Goal: Download file/media

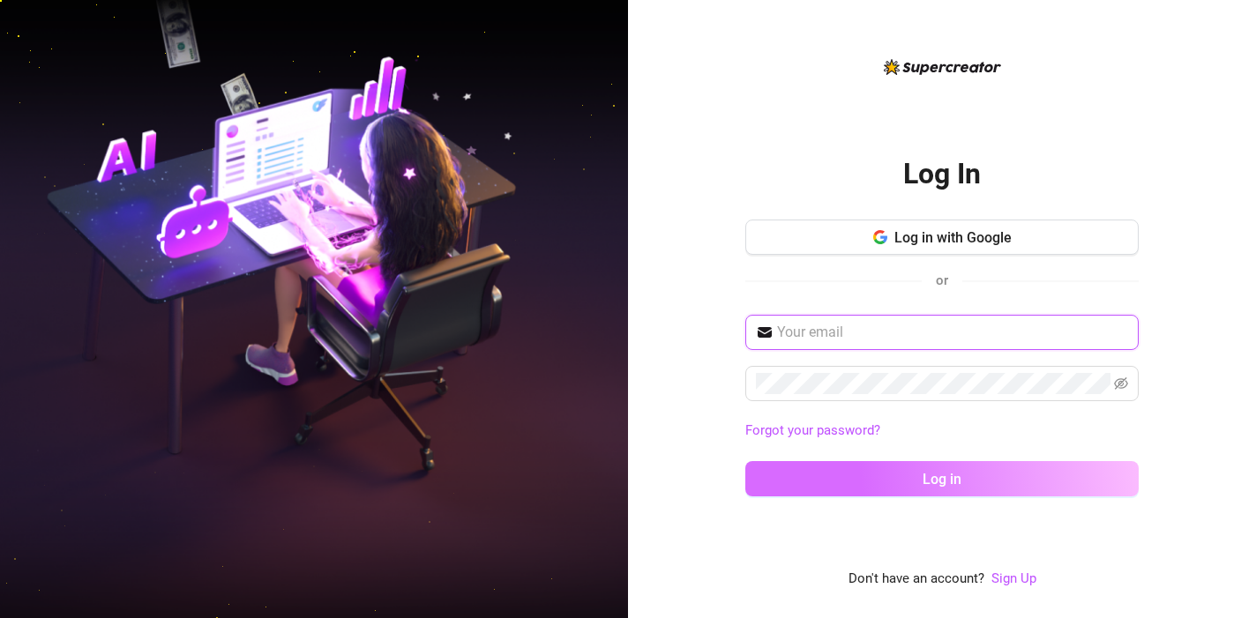
type input "[EMAIL_ADDRESS][DOMAIN_NAME]"
click at [932, 479] on span "Log in" at bounding box center [942, 479] width 39 height 17
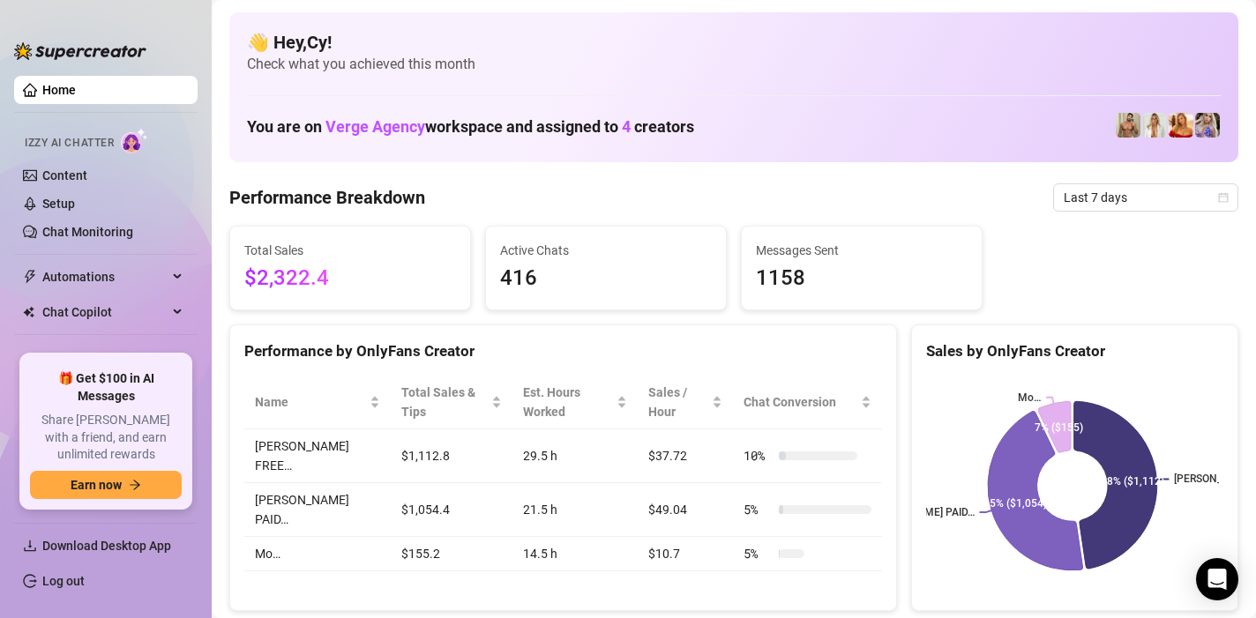
scroll to position [49, 0]
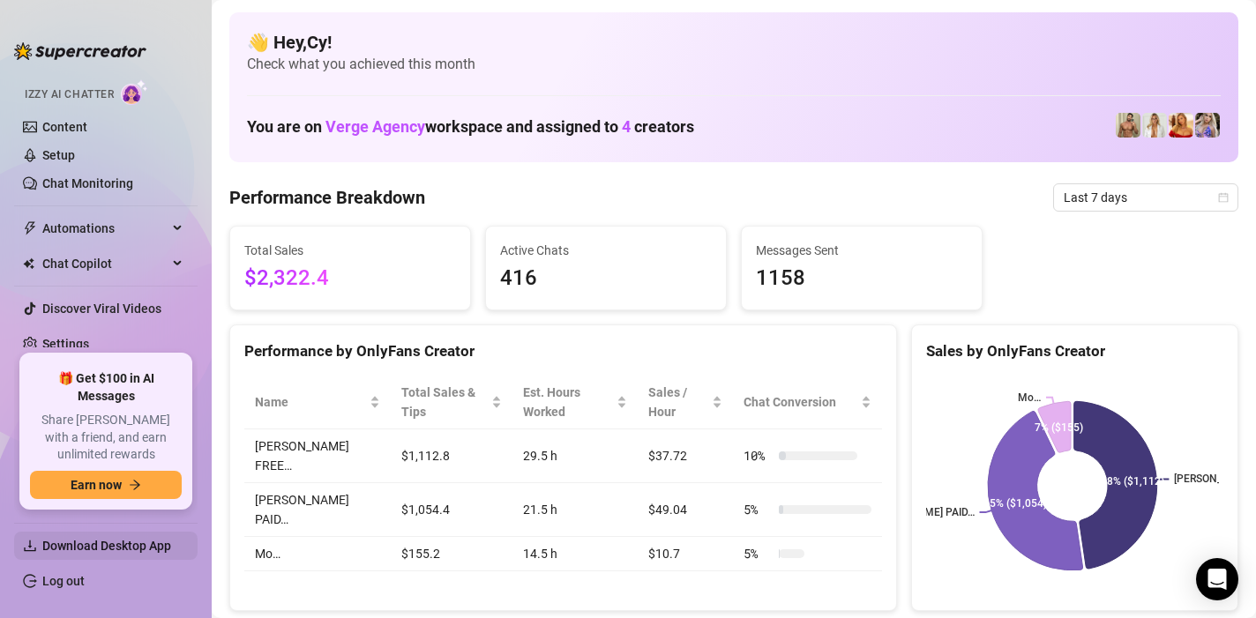
click at [127, 550] on span "Download Desktop App" at bounding box center [106, 546] width 129 height 14
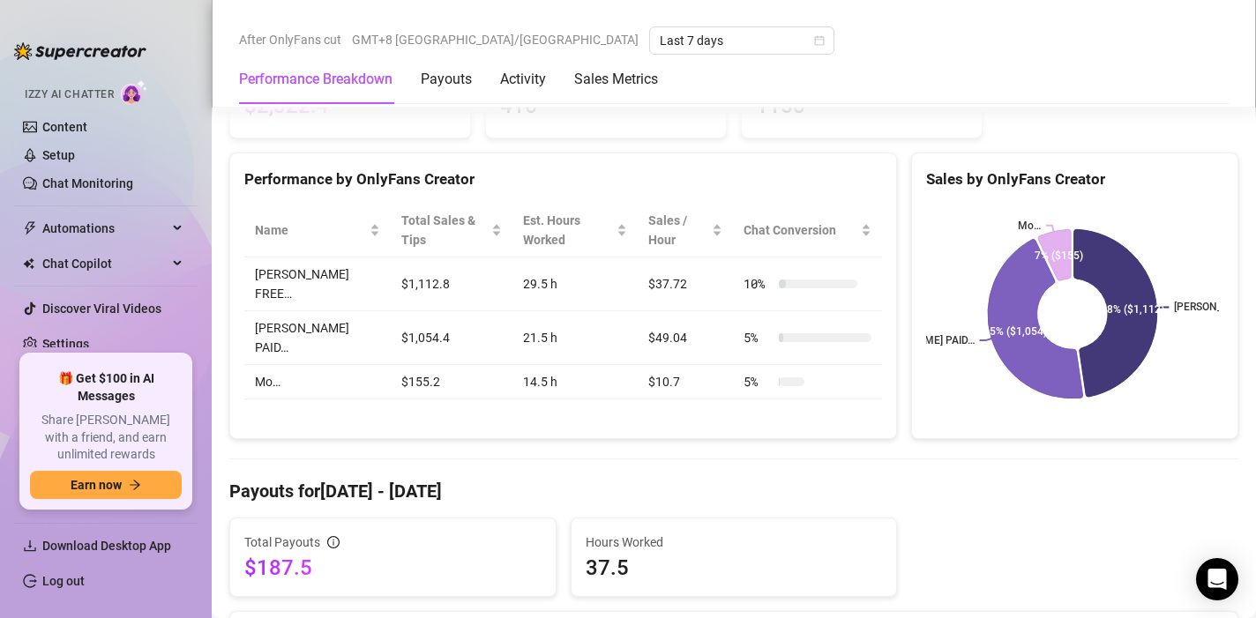
scroll to position [88, 0]
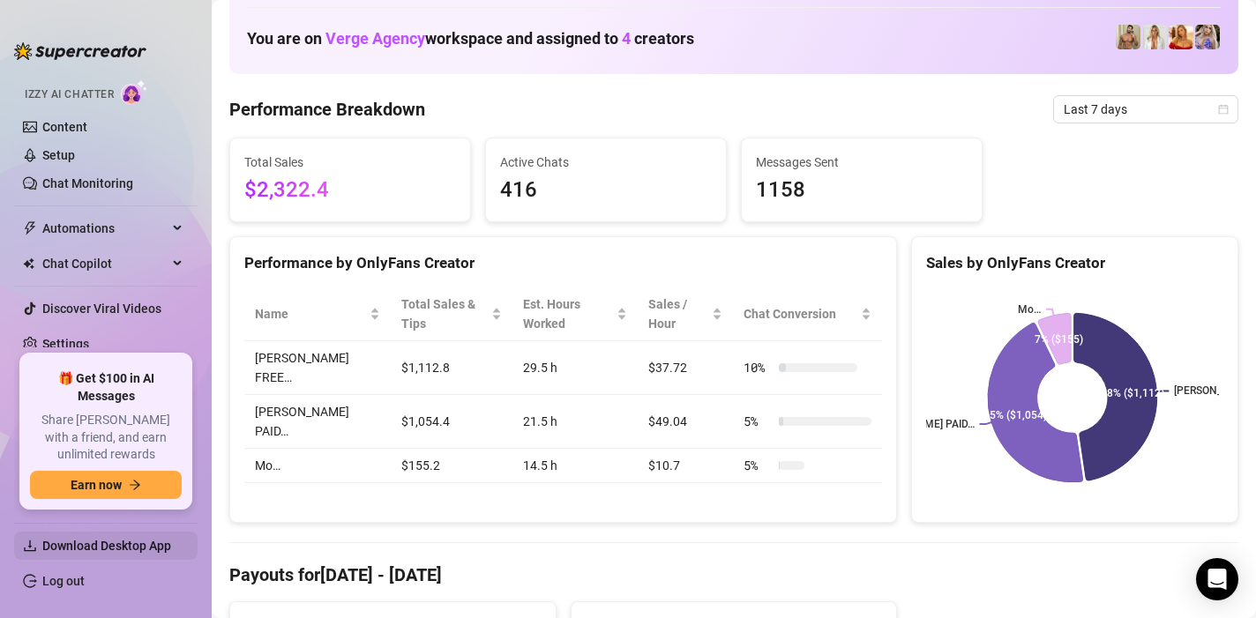
click at [106, 539] on span "Download Desktop App" at bounding box center [106, 546] width 129 height 14
